Goal: Task Accomplishment & Management: Manage account settings

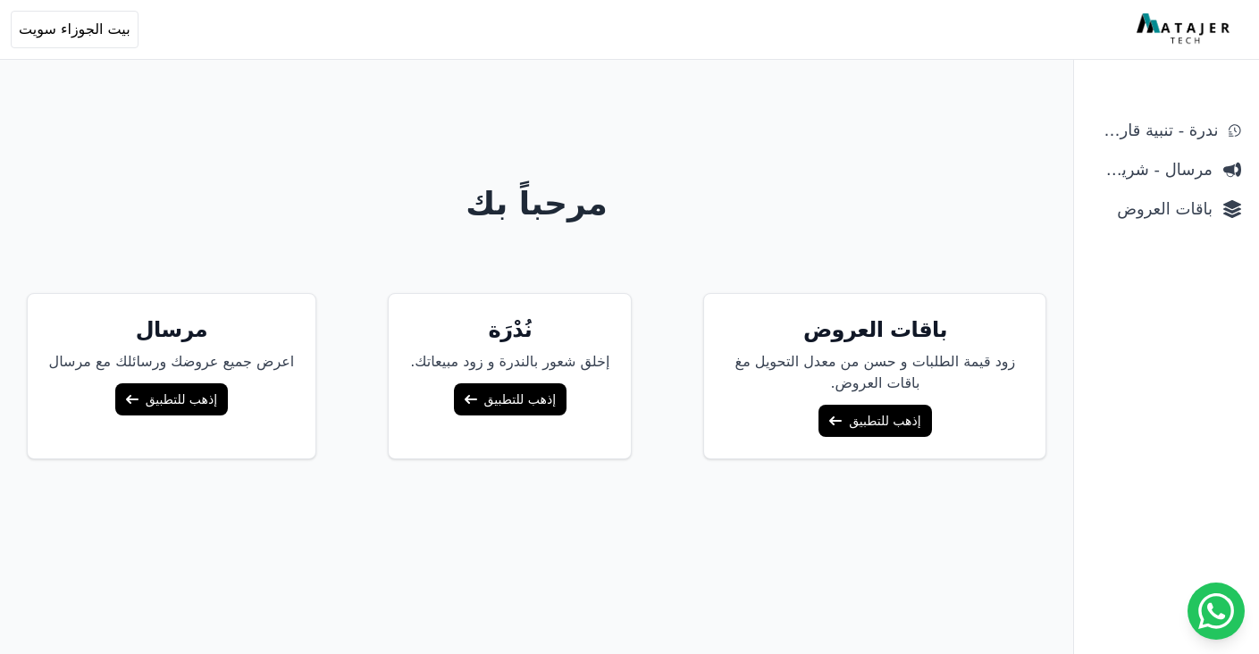
click at [818, 405] on link "إذهب للتطبيق" at bounding box center [874, 421] width 113 height 32
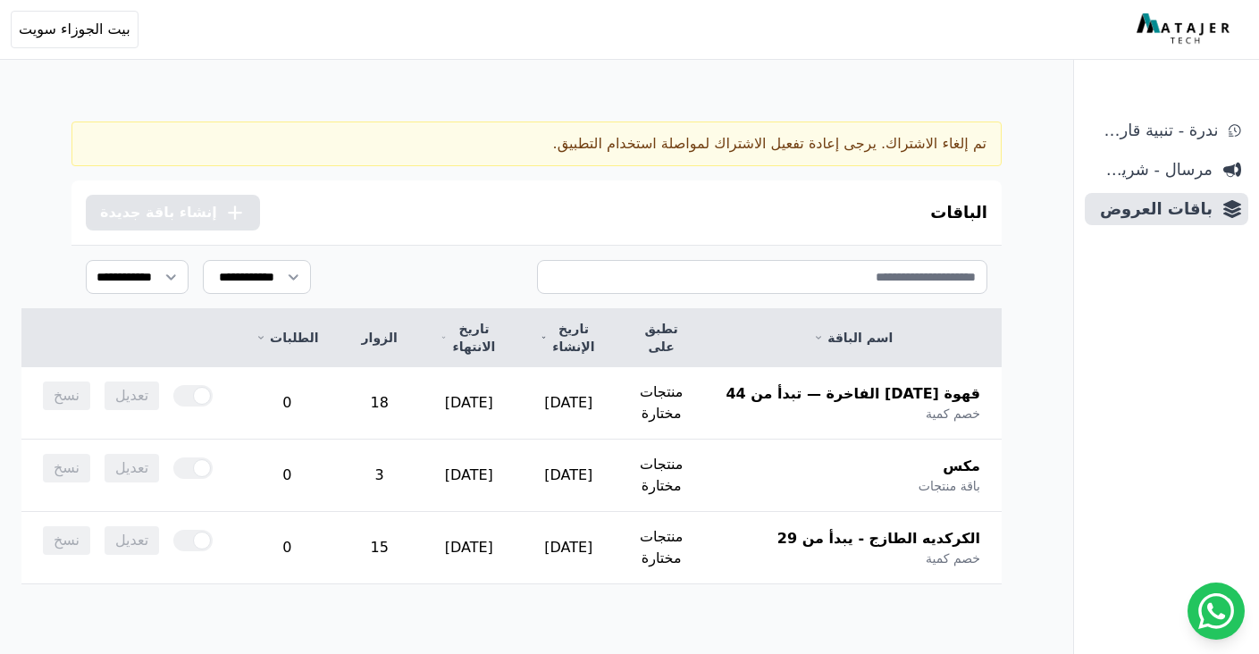
click at [163, 227] on button ".cls-1{fill:none;stroke:#fff;stroke-linecap:round;stroke-linejoin:round;stroke-…" at bounding box center [173, 213] width 174 height 36
click at [263, 289] on select "**********" at bounding box center [257, 277] width 109 height 34
click at [99, 275] on select "**********" at bounding box center [137, 277] width 103 height 34
click at [159, 381] on span "تعديل" at bounding box center [132, 395] width 54 height 29
click at [882, 383] on span "قهوة [DATE] الفاخرة — تبدأ من 44" at bounding box center [852, 393] width 255 height 21
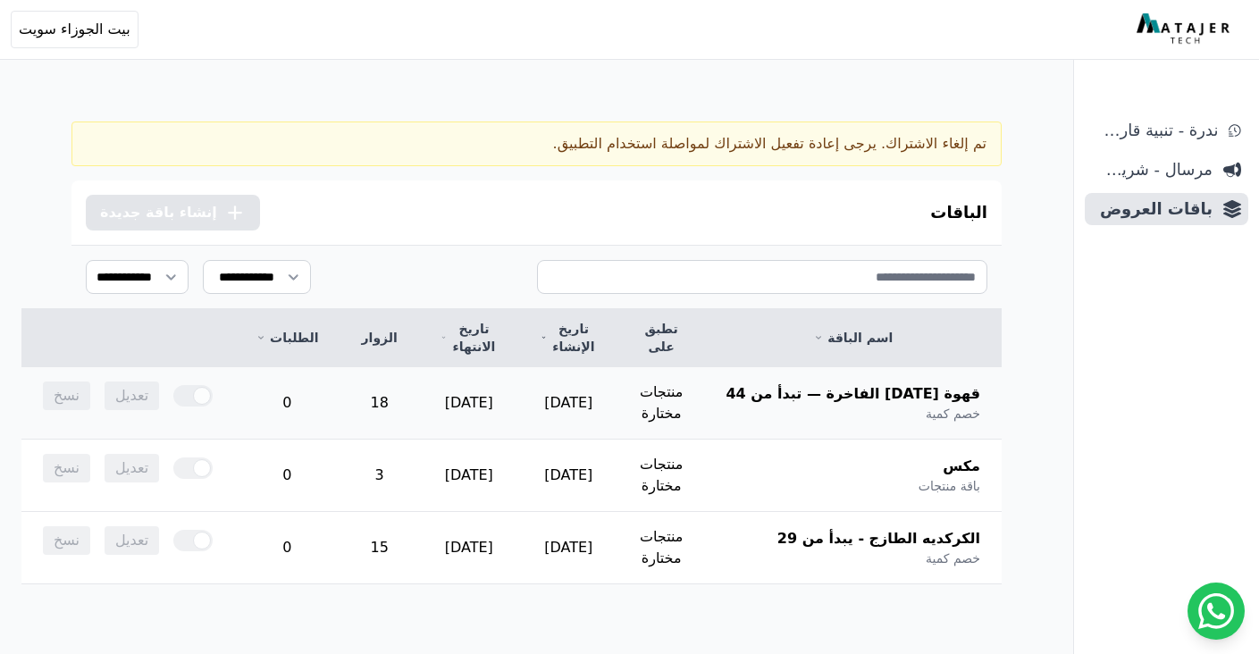
click at [967, 383] on span "قهوة [DATE] الفاخرة — تبدأ من 44" at bounding box center [852, 393] width 255 height 21
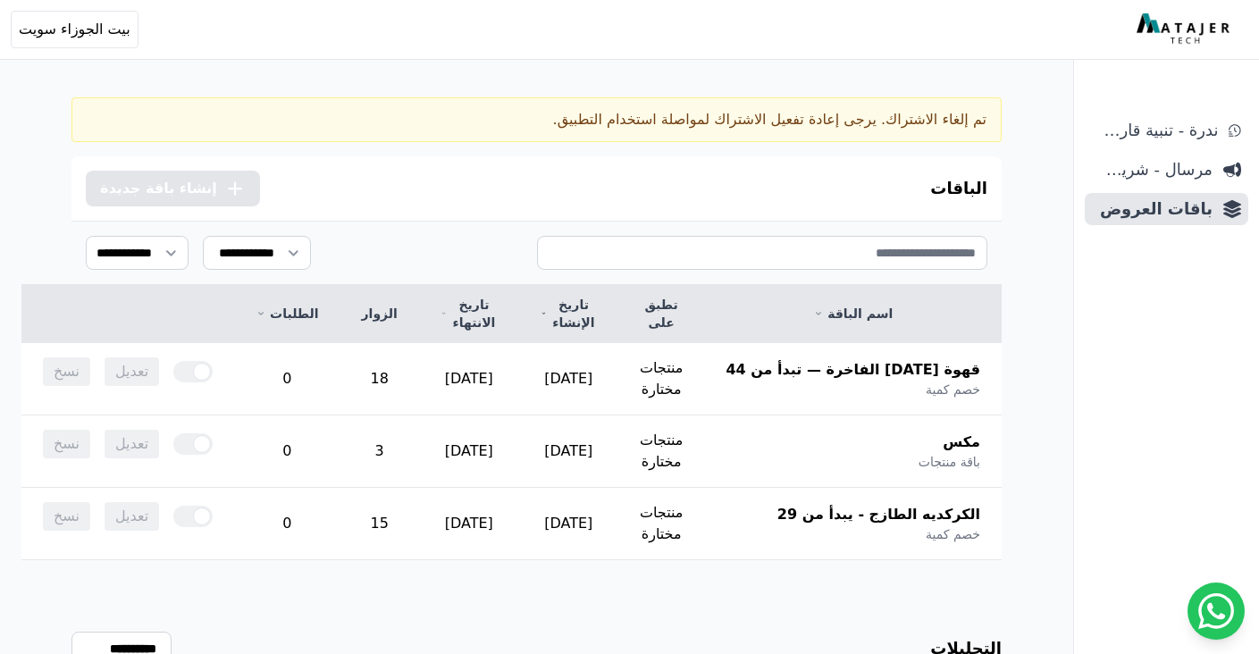
scroll to position [24, 0]
click at [1154, 143] on link "ندرة - تنبية قارب علي النفاذ" at bounding box center [1165, 130] width 163 height 32
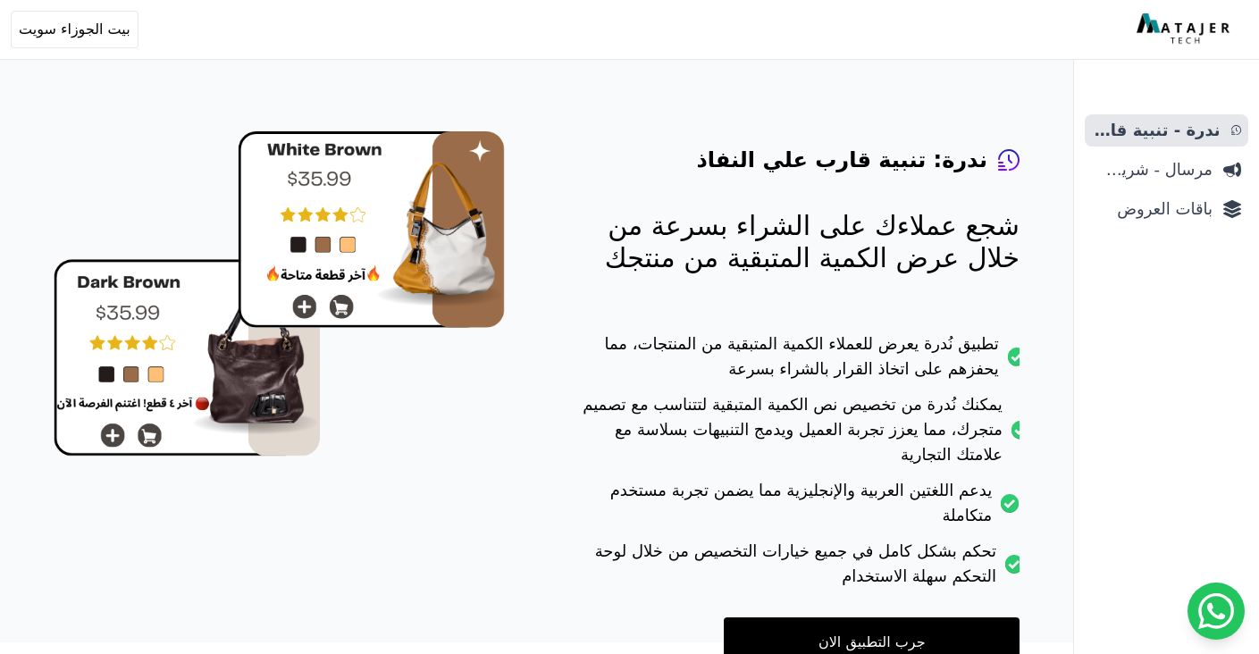
scroll to position [132, 0]
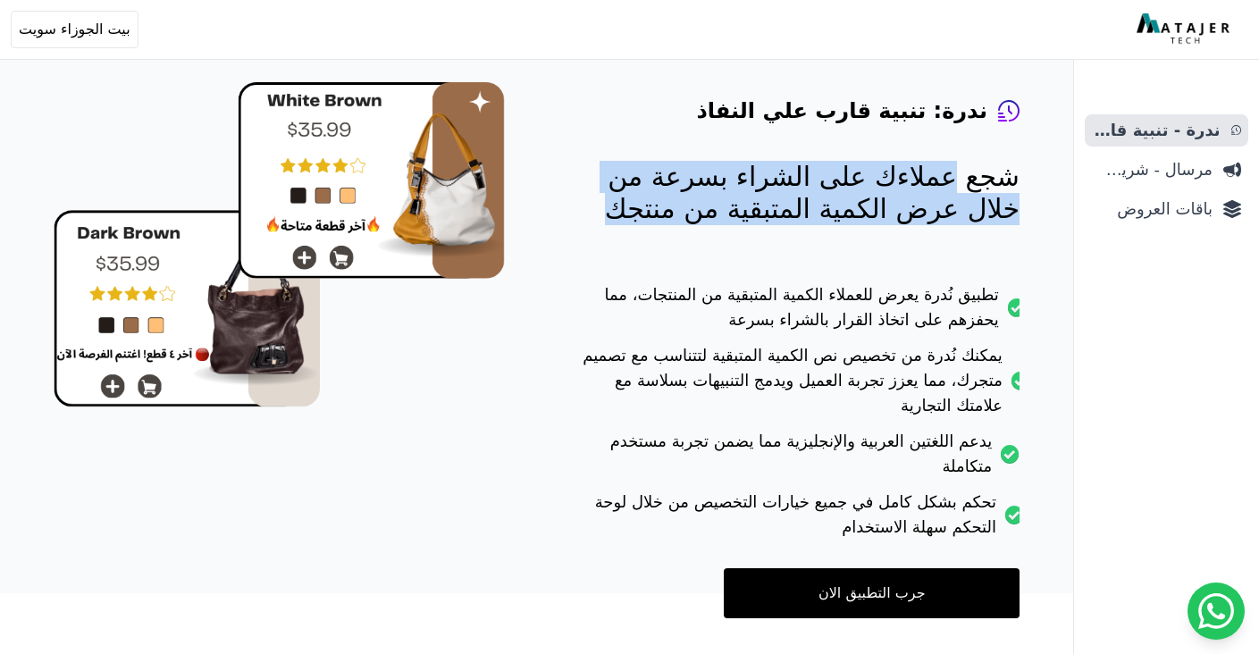
drag, startPoint x: 781, startPoint y: 219, endPoint x: 974, endPoint y: 165, distance: 200.3
click at [974, 165] on p "شجع عملاءك على الشراء بسرعة من خلال عرض الكمية المتبقية من منتجك" at bounding box center [797, 193] width 443 height 64
click at [63, 21] on span "بيت الجوزاء سويت" at bounding box center [75, 29] width 112 height 21
click at [121, 163] on link "تسجيل الخروج" at bounding box center [123, 167] width 247 height 32
